Goal: Find specific page/section: Find specific page/section

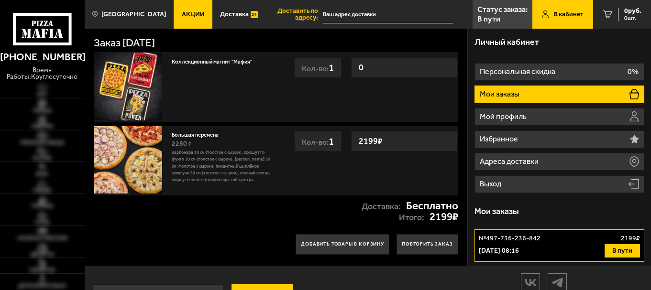
click at [520, 93] on p "Мои заказы" at bounding box center [501, 94] width 42 height 8
type input "[STREET_ADDRESS]"
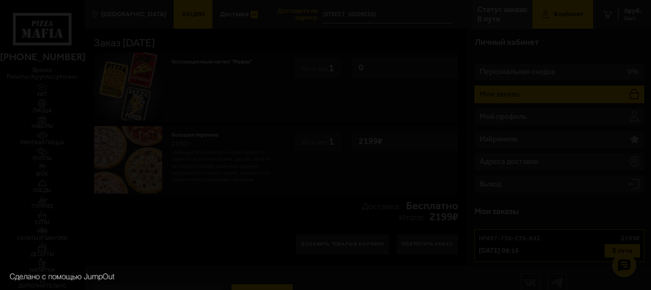
click at [613, 249] on div at bounding box center [325, 145] width 651 height 290
click at [458, 20] on link at bounding box center [462, 20] width 12 height 12
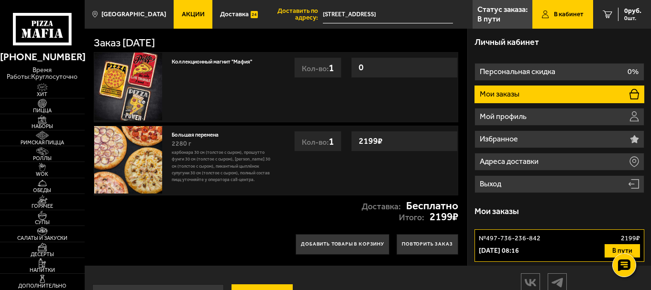
click at [510, 126] on ul "Персональная скидка 0% Мои заказы Мой профиль Избранное Адреса доставки Выход" at bounding box center [558, 128] width 169 height 130
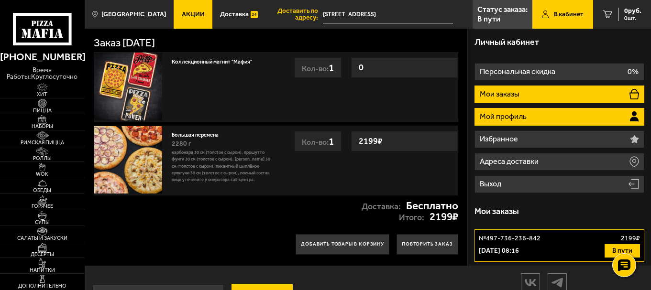
click at [510, 118] on p "Мой профиль" at bounding box center [504, 117] width 49 height 8
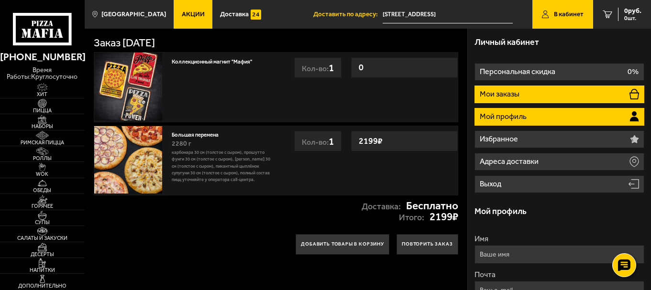
click at [510, 92] on p "Мои заказы" at bounding box center [501, 94] width 42 height 8
